Goal: Complete application form

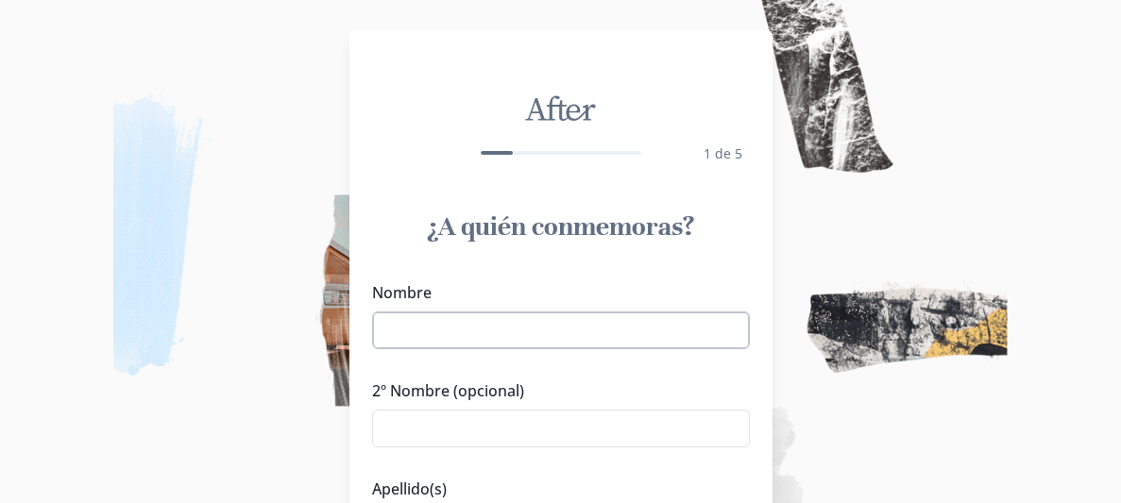
click at [453, 329] on input "Nombre" at bounding box center [561, 331] width 378 height 38
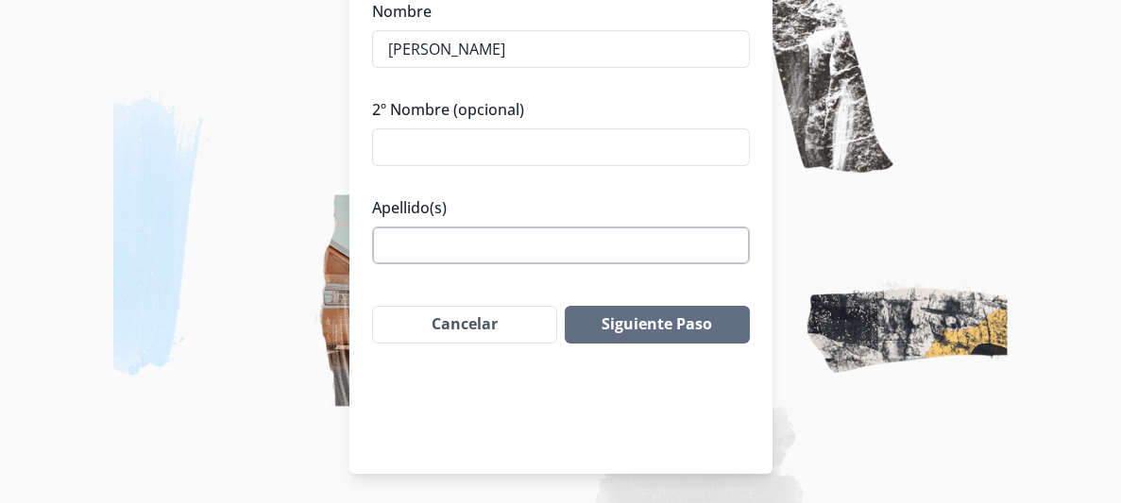
type input "[PERSON_NAME]"
click at [458, 243] on input "Apellido(s)" at bounding box center [561, 246] width 378 height 38
type input "[PERSON_NAME]"
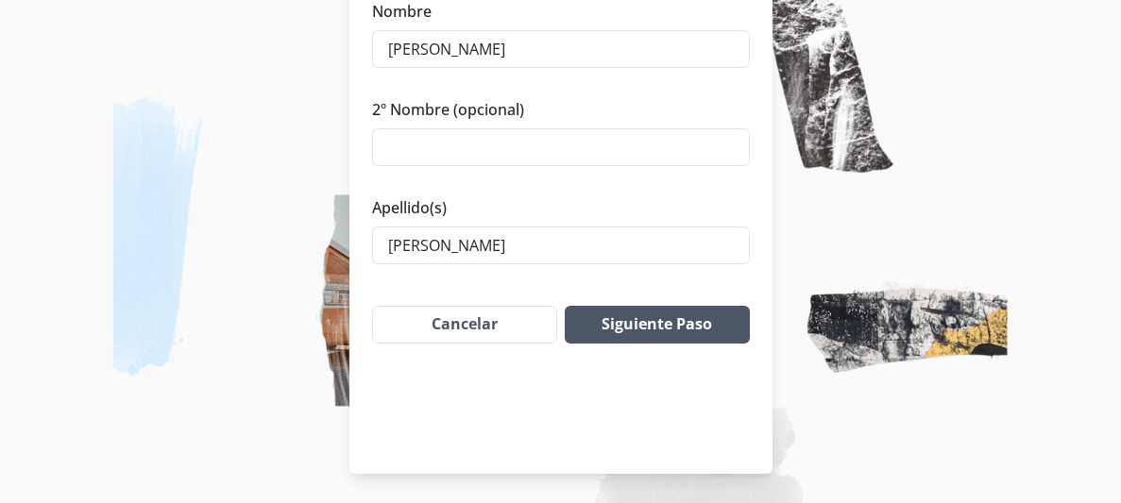
click at [667, 323] on button "Siguiente Paso" at bounding box center [657, 325] width 184 height 38
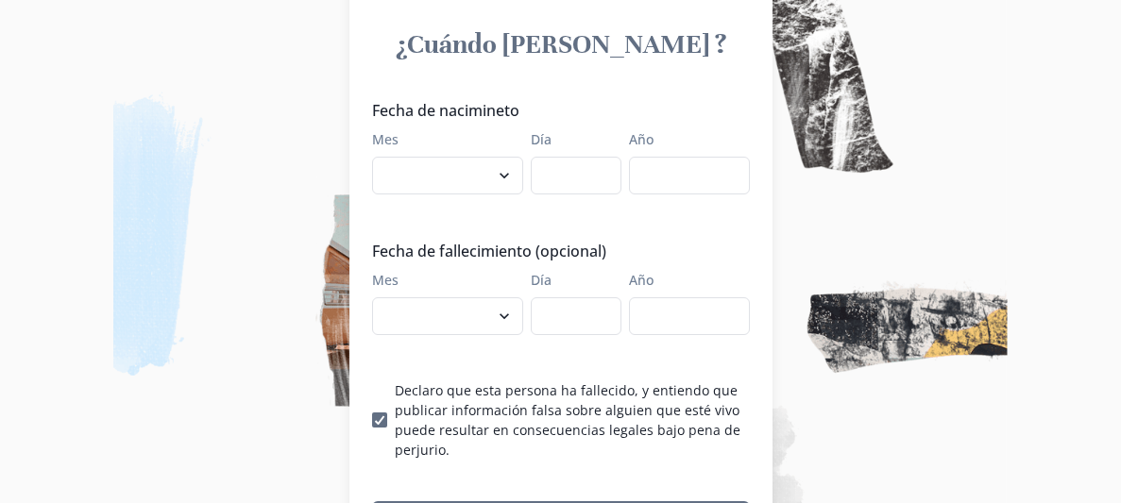
scroll to position [169, 0]
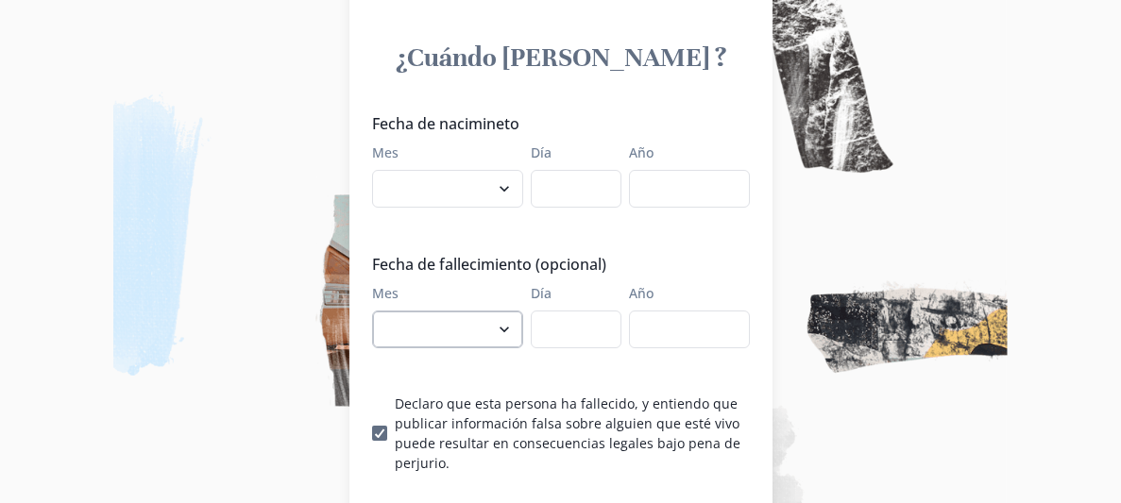
click at [508, 326] on select "enero febrero marzo abril mayo junio julio agosto septiembre octubre noviembre …" at bounding box center [447, 330] width 151 height 38
select select "9"
click at [372, 311] on select "enero febrero marzo abril mayo junio julio agosto septiembre octubre noviembre …" at bounding box center [447, 330] width 151 height 38
click at [602, 331] on input "Día" at bounding box center [576, 330] width 91 height 38
type input "22"
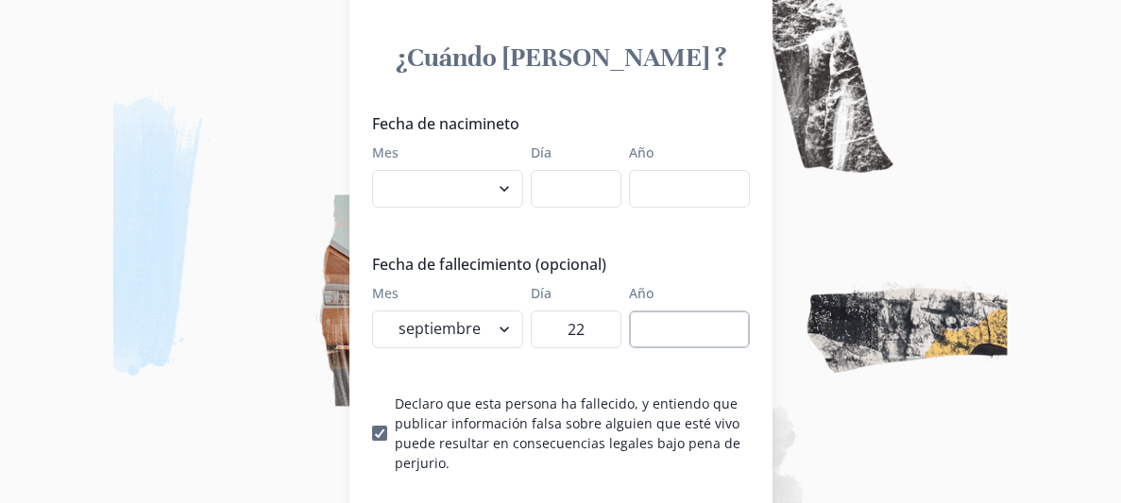
click at [682, 338] on input "Año" at bounding box center [689, 330] width 121 height 38
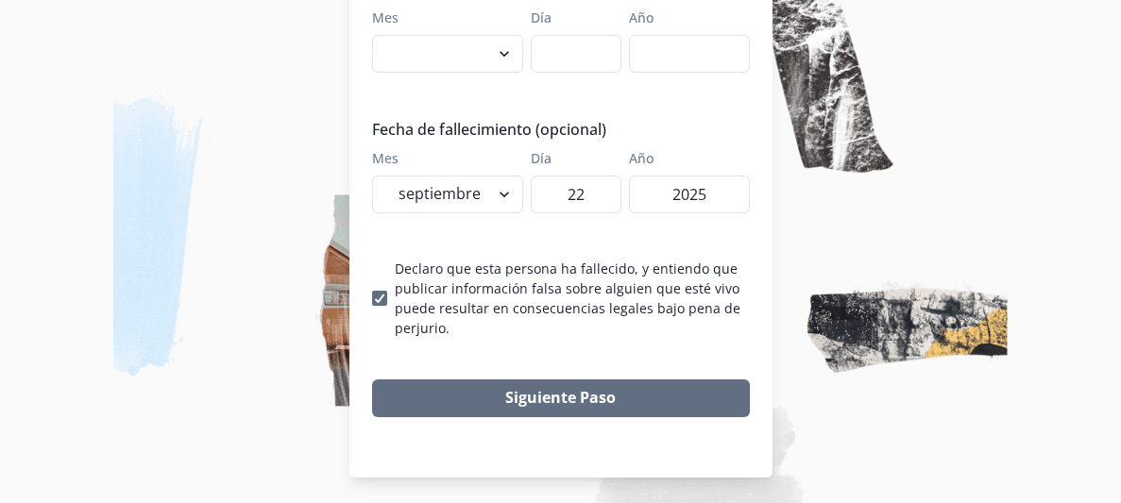
scroll to position [308, 0]
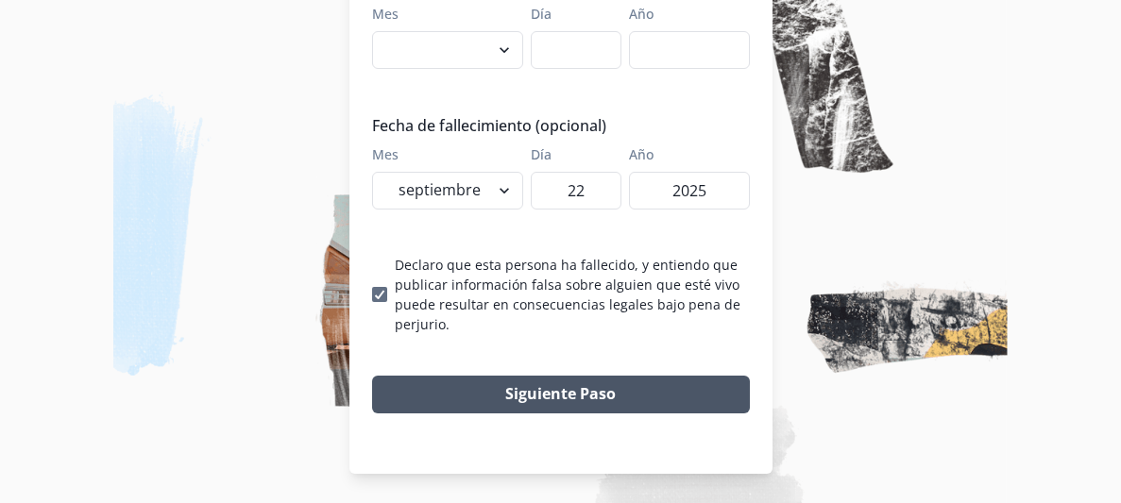
type input "2025"
click at [616, 390] on button "Siguiente Paso" at bounding box center [561, 395] width 378 height 38
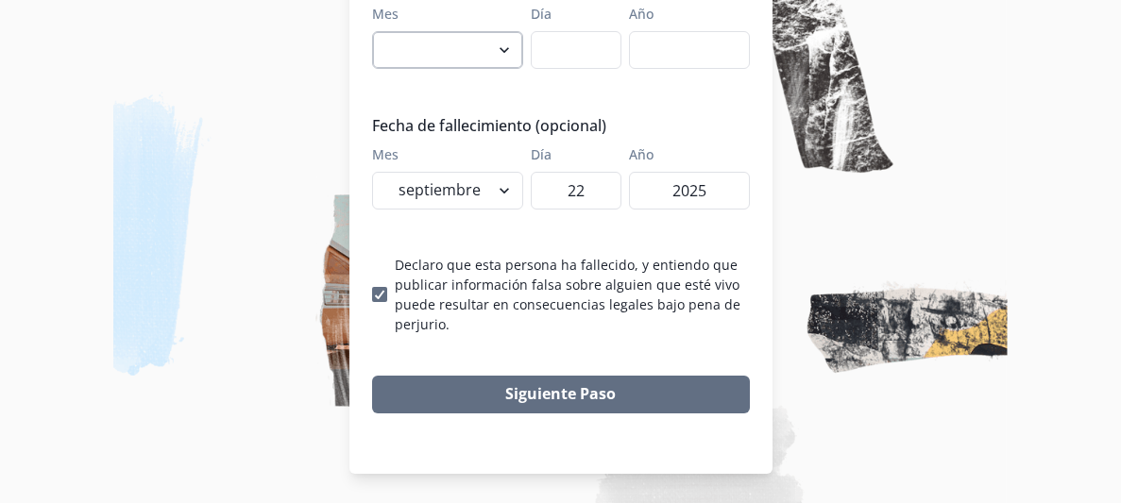
click at [505, 53] on select "enero febrero marzo abril mayo junio julio agosto septiembre octubre noviembre …" at bounding box center [447, 50] width 151 height 38
click at [500, 44] on select "enero febrero marzo abril mayo junio julio agosto septiembre octubre noviembre …" at bounding box center [447, 50] width 151 height 38
select select "4"
click at [372, 31] on select "enero febrero marzo abril mayo junio julio agosto septiembre octubre noviembre …" at bounding box center [447, 50] width 151 height 38
click at [563, 47] on input "Día" at bounding box center [576, 50] width 91 height 38
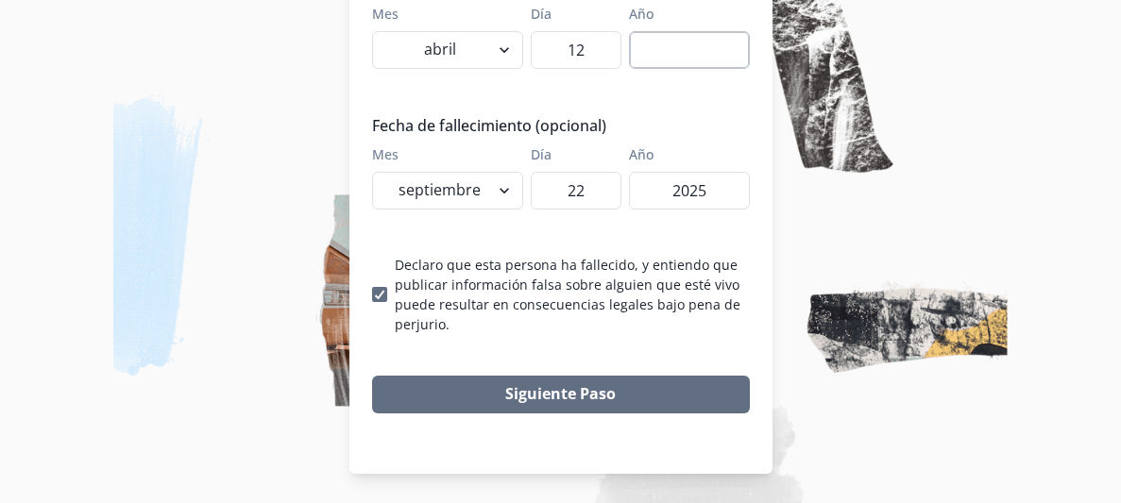
type input "12"
click at [710, 49] on input "Año" at bounding box center [689, 50] width 121 height 38
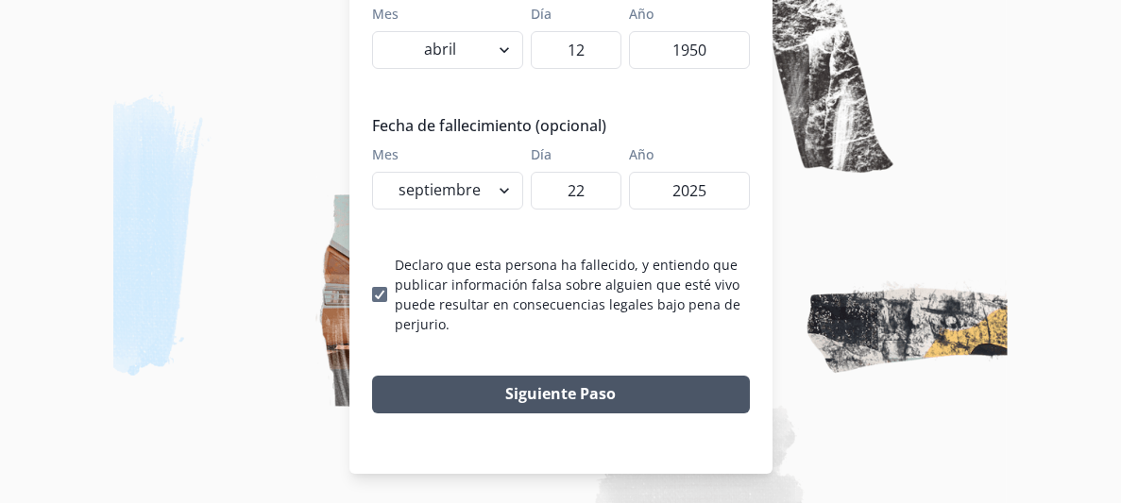
type input "1950"
click at [559, 402] on button "Siguiente Paso" at bounding box center [561, 395] width 378 height 38
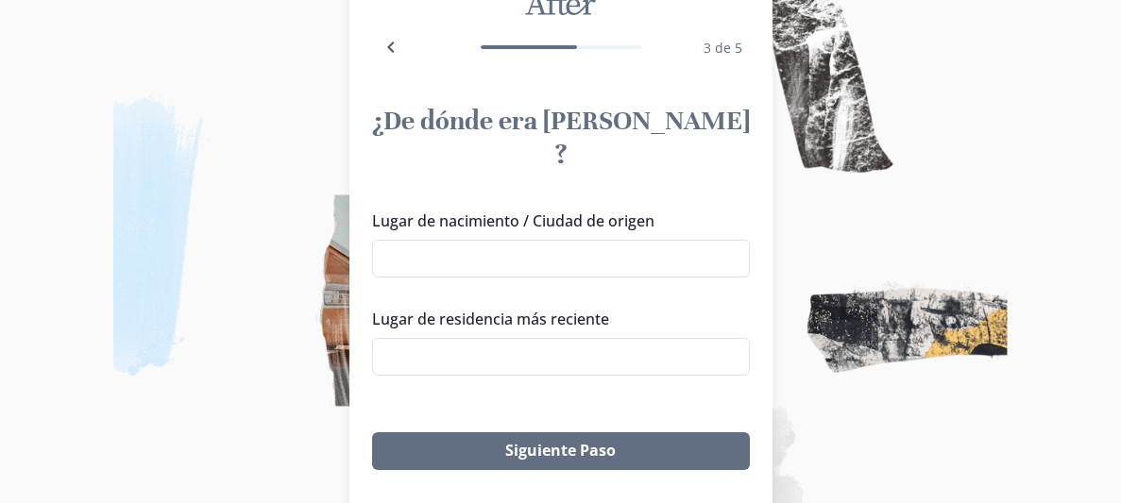
scroll to position [110, 0]
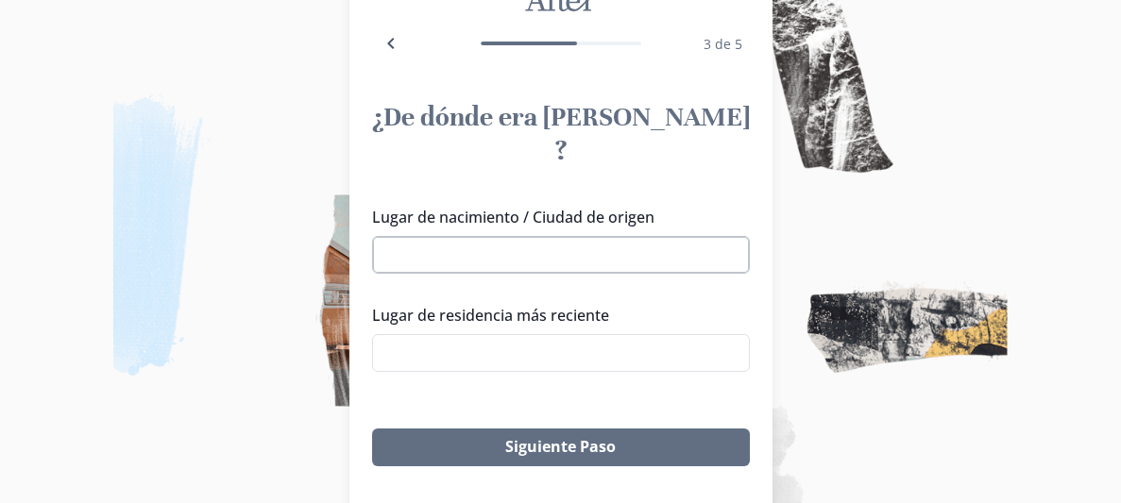
click at [525, 236] on input "Lugar de nacimiento / Ciudad de origen" at bounding box center [561, 255] width 378 height 38
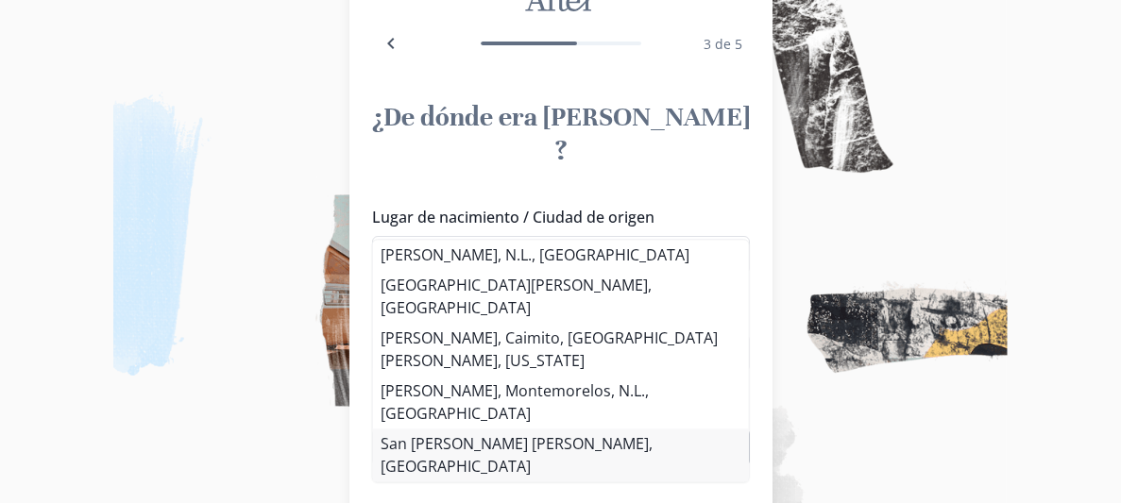
click at [509, 429] on li "San [PERSON_NAME] [PERSON_NAME], [GEOGRAPHIC_DATA]" at bounding box center [561, 455] width 376 height 53
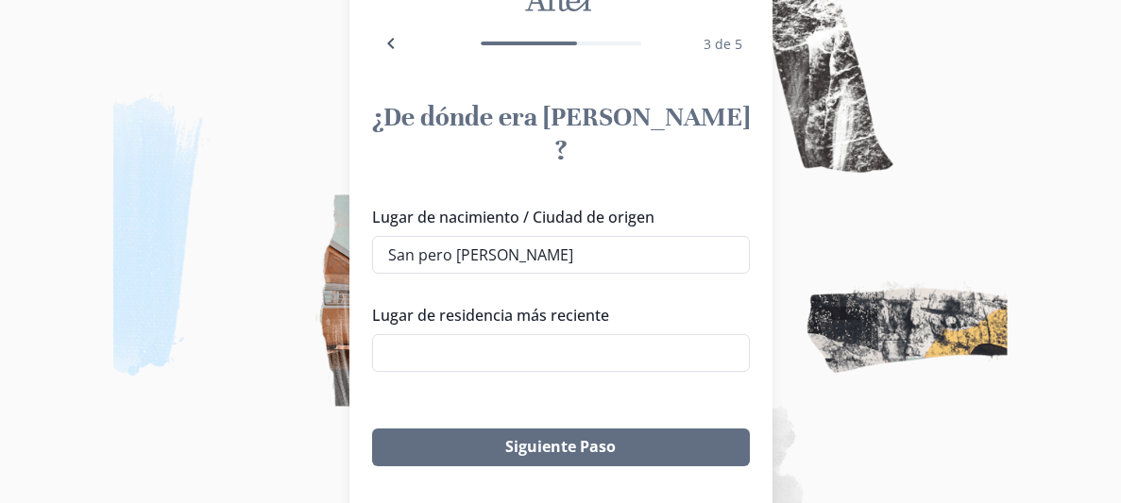
type input "San [PERSON_NAME] [PERSON_NAME], [GEOGRAPHIC_DATA]"
click at [497, 334] on input "Lugar de residencia más reciente" at bounding box center [561, 353] width 378 height 38
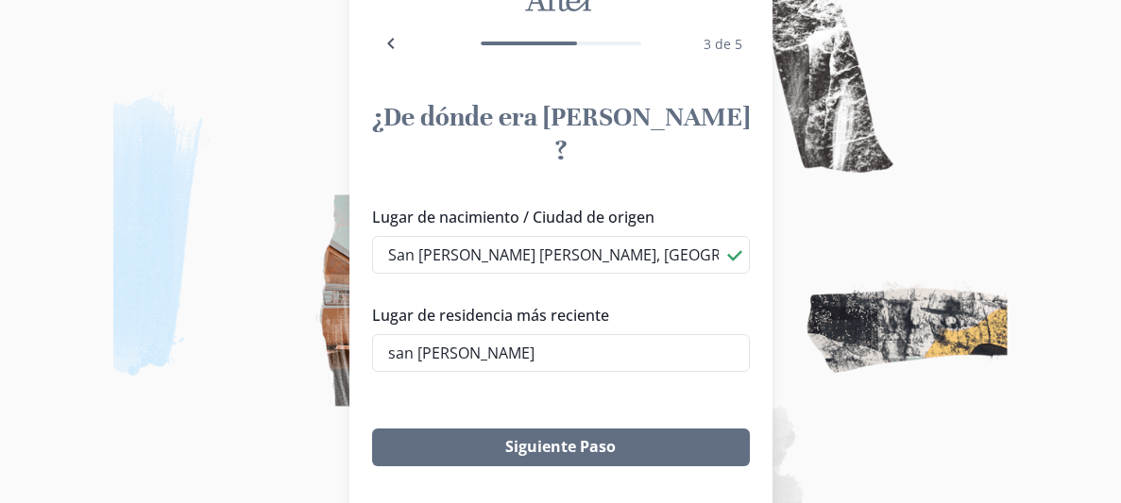
type input "San [PERSON_NAME] [PERSON_NAME], [GEOGRAPHIC_DATA]"
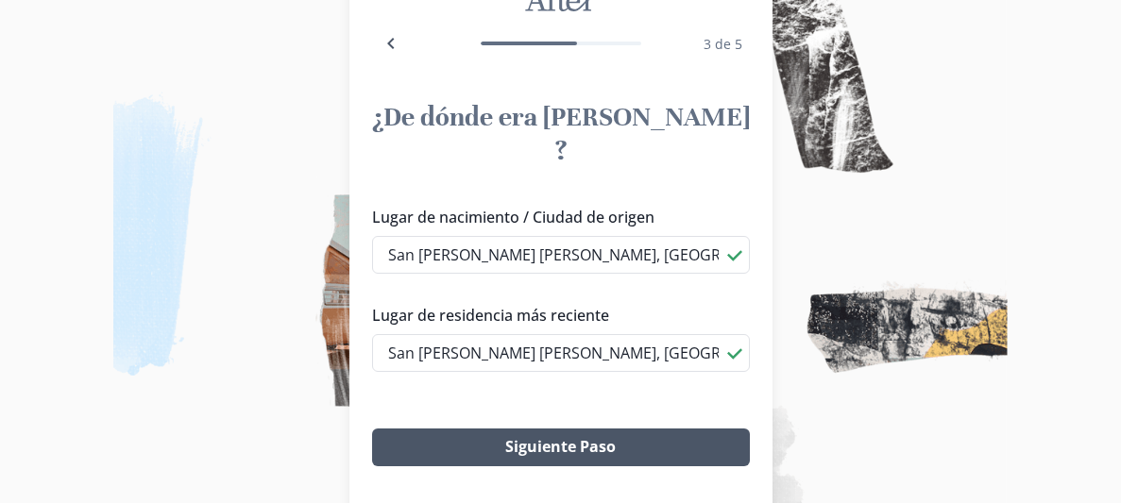
click at [546, 429] on button "Siguiente Paso" at bounding box center [561, 448] width 378 height 38
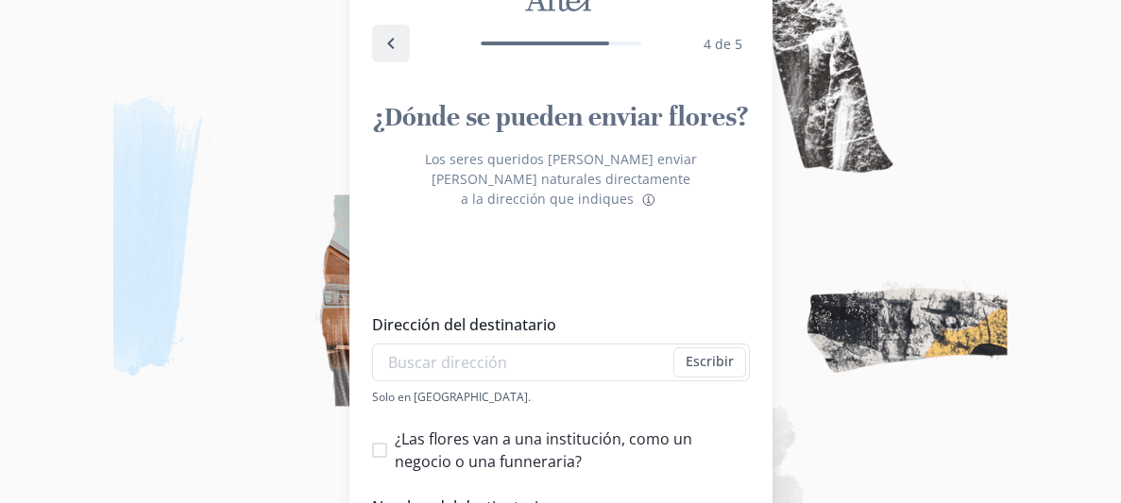
click at [384, 43] on icon "Back" at bounding box center [391, 43] width 23 height 23
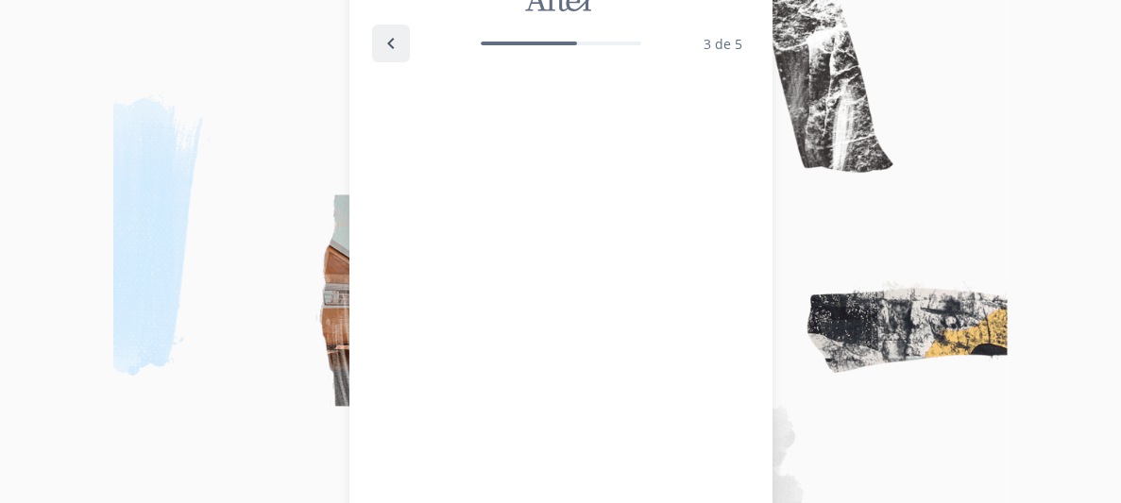
click at [384, 43] on icon "Back" at bounding box center [391, 43] width 23 height 23
select select "4"
select select "9"
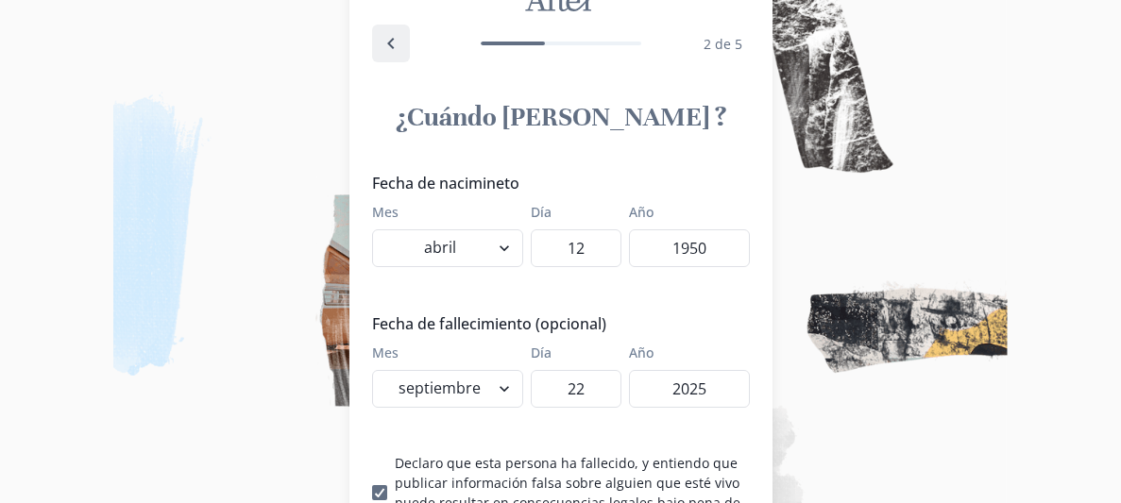
click at [384, 43] on icon "Back" at bounding box center [391, 43] width 23 height 23
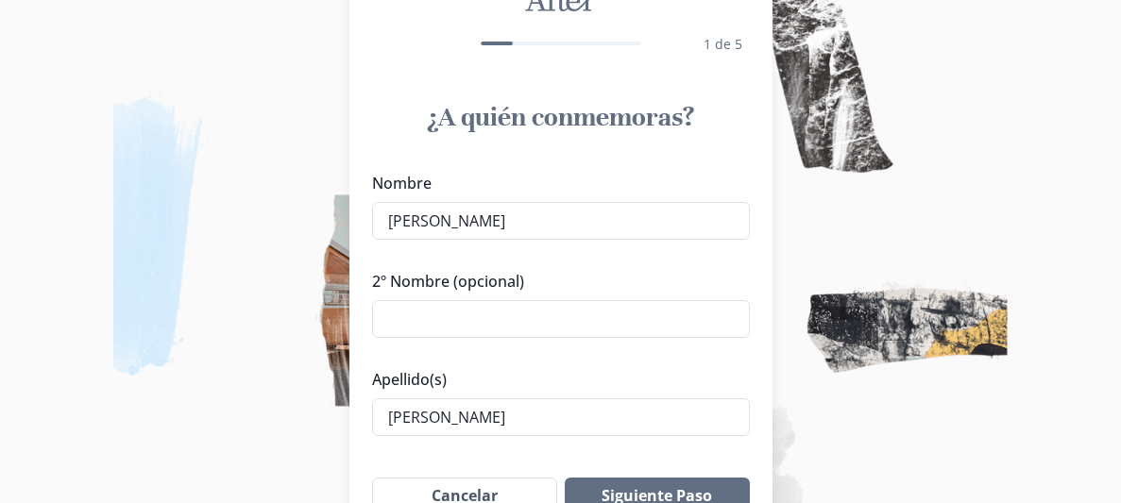
click at [384, 43] on div "1 de 5" at bounding box center [561, 43] width 378 height 53
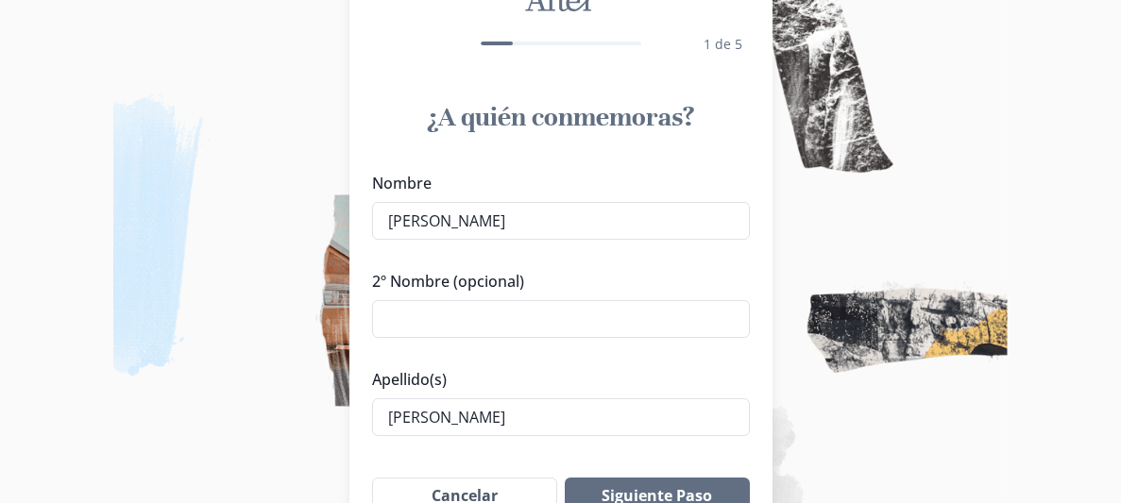
scroll to position [0, 0]
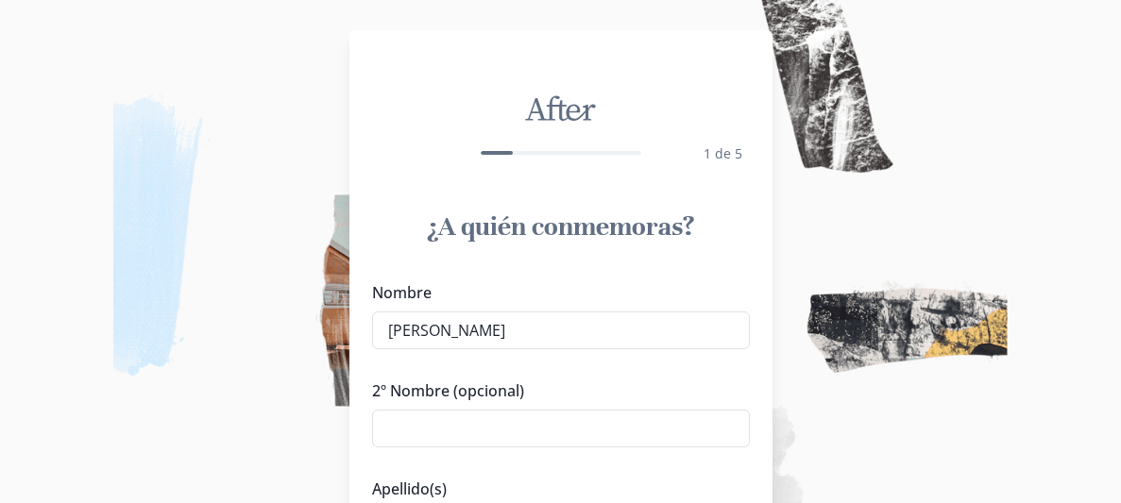
drag, startPoint x: 384, startPoint y: 43, endPoint x: 835, endPoint y: -15, distance: 454.2
click at [835, 0] on html "After 1 de 5 ¿A quién conmemoras? Nombre [PERSON_NAME] 2º Nombre (opcional) Ape…" at bounding box center [560, 251] width 1121 height 503
